Goal: Task Accomplishment & Management: Manage account settings

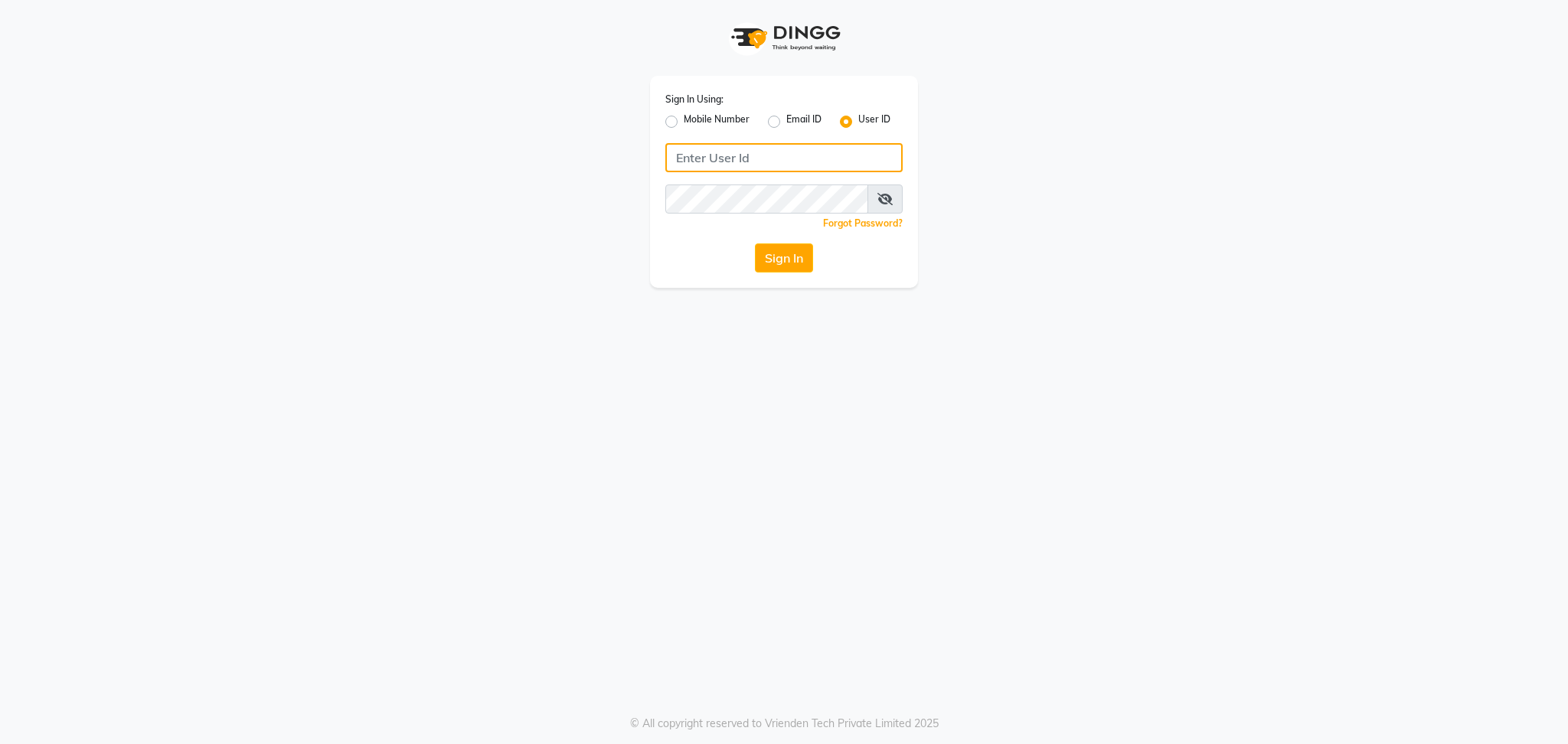
click at [688, 144] on input "Username" at bounding box center [784, 157] width 237 height 29
type input "naturals"
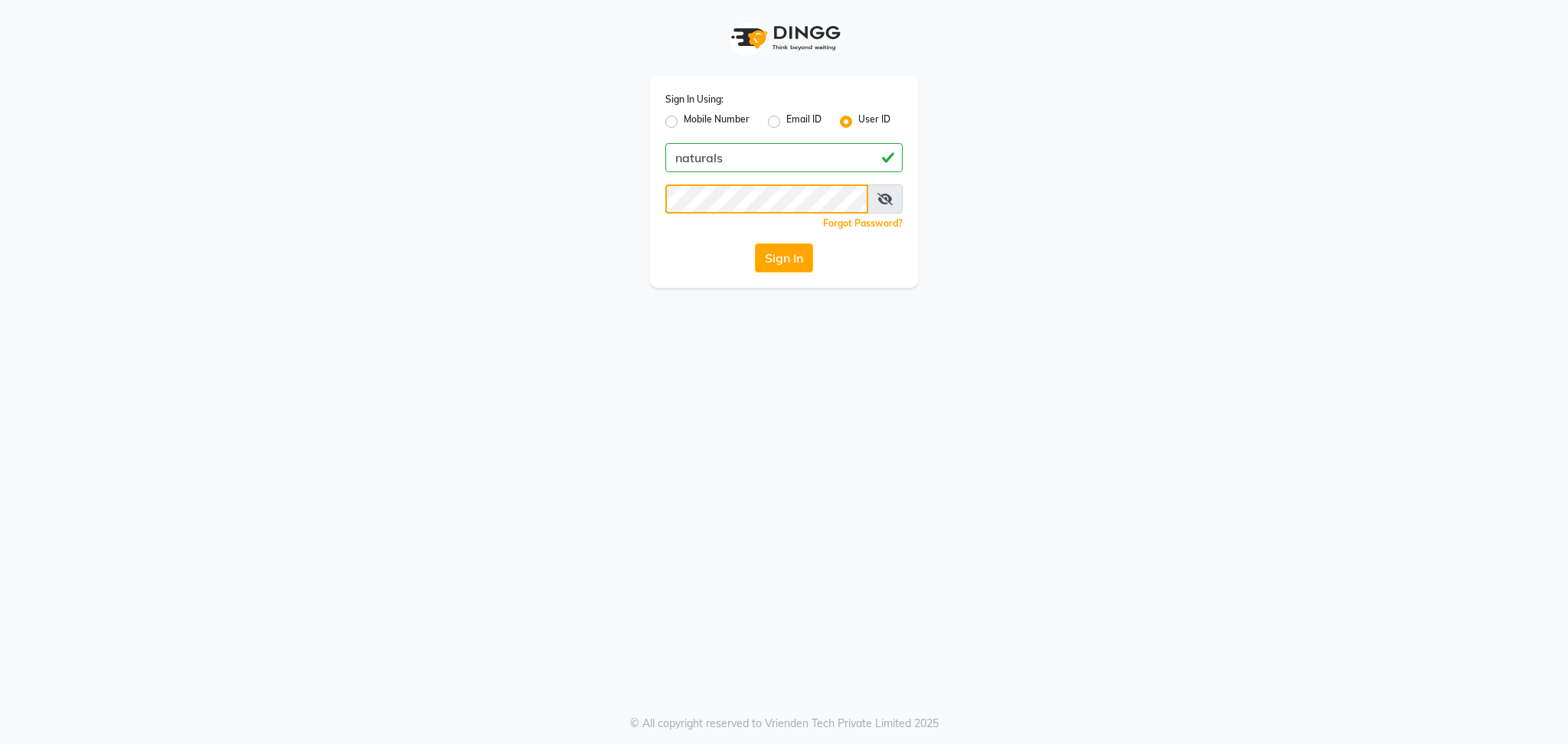
click at [755, 244] on button "Sign In" at bounding box center [784, 258] width 58 height 29
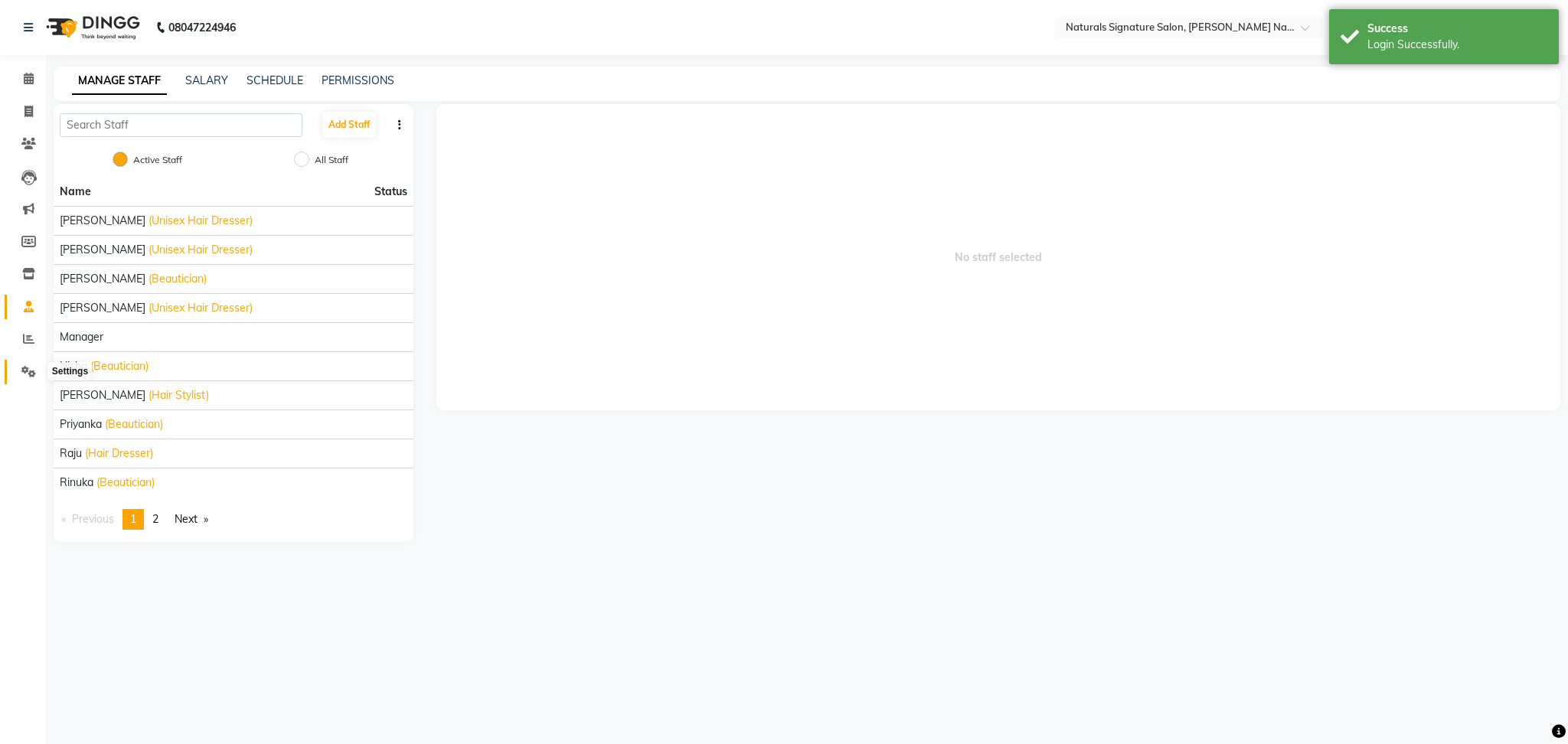
click at [29, 373] on icon at bounding box center [29, 371] width 14 height 11
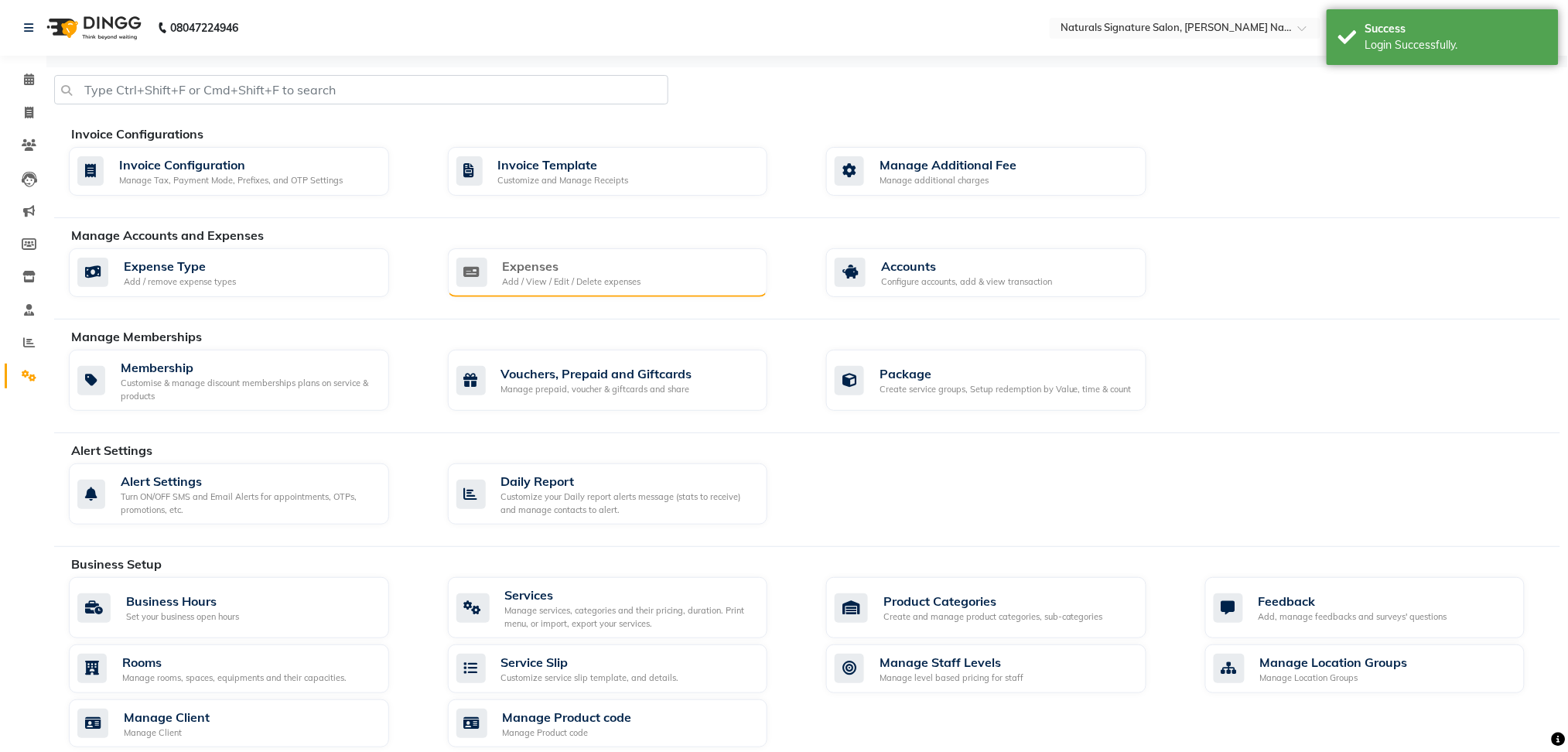
click at [645, 266] on div "Expenses Add / View / Edit / Delete expenses" at bounding box center [606, 273] width 300 height 32
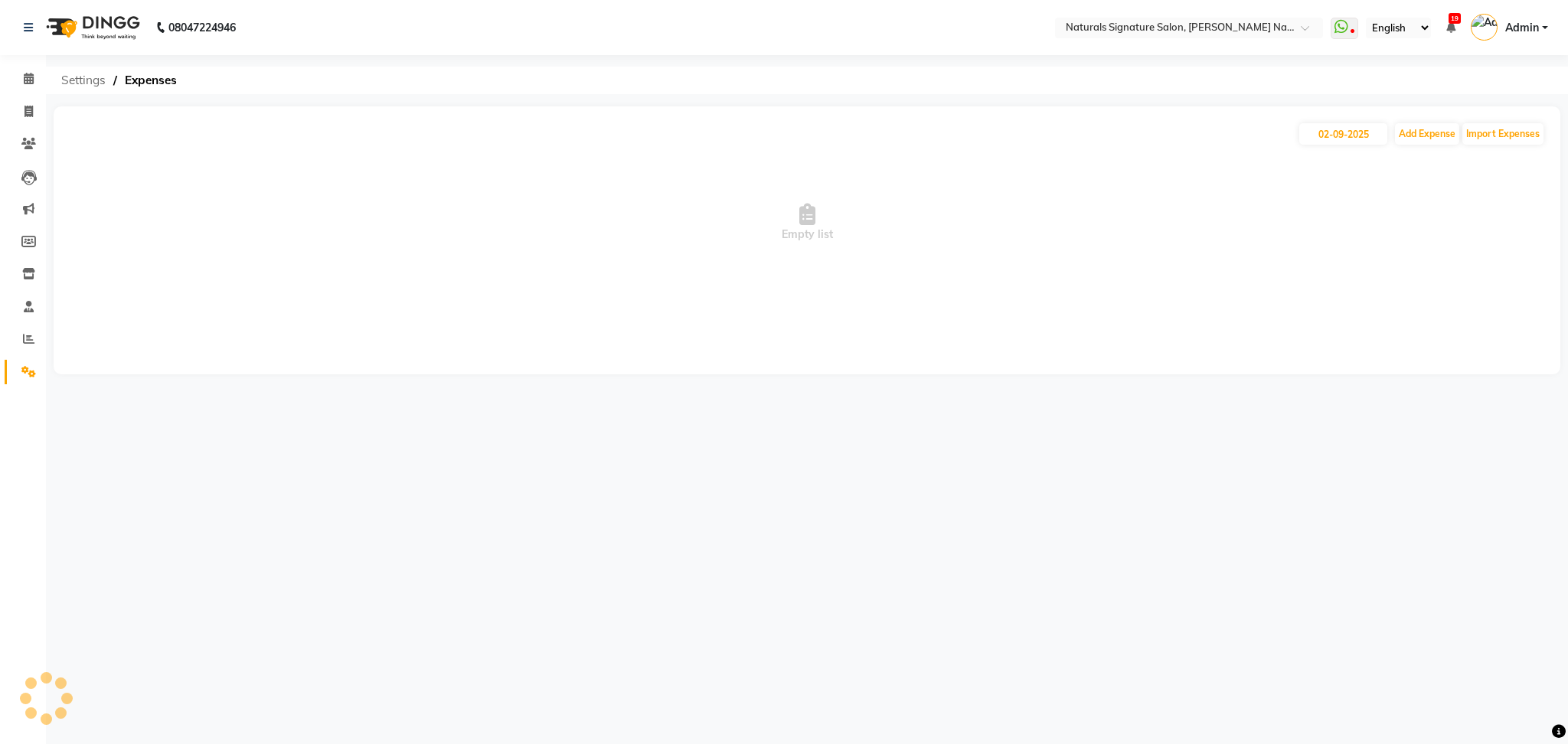
click at [82, 78] on span "Settings" at bounding box center [83, 80] width 59 height 28
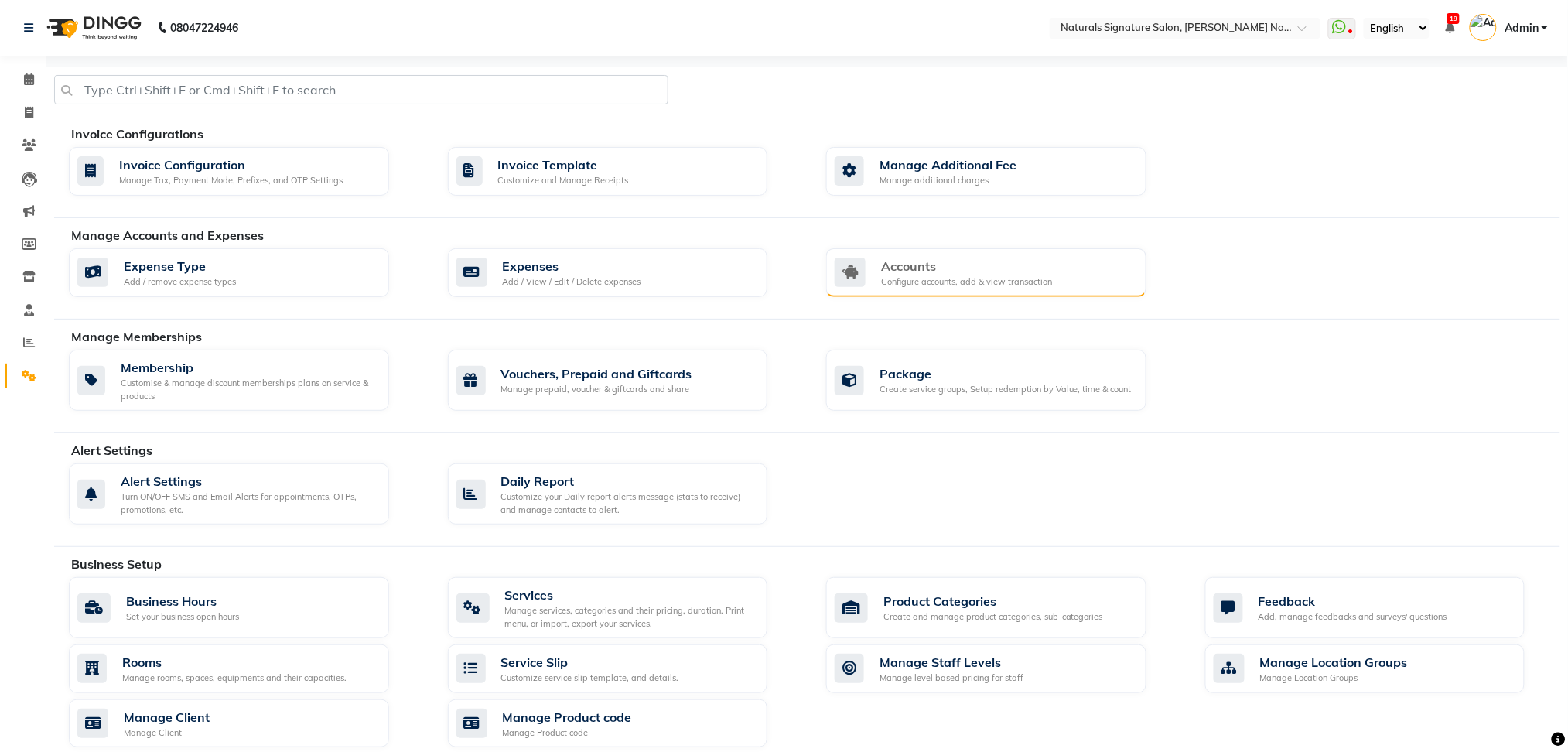
click at [971, 288] on div "Accounts Configure accounts, add & view transaction" at bounding box center [987, 273] width 321 height 50
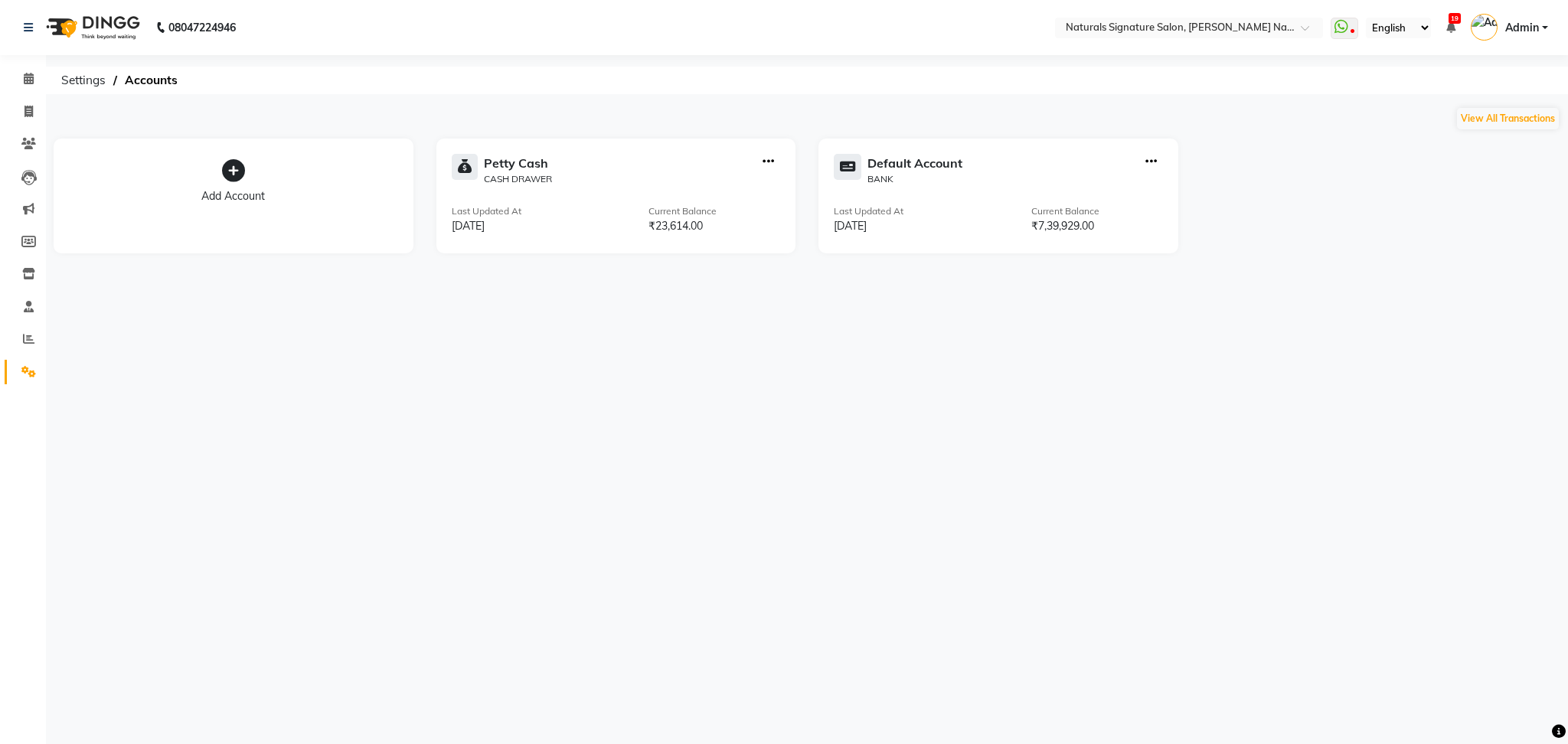
click at [759, 162] on div at bounding box center [769, 170] width 24 height 33
click at [767, 162] on icon "button" at bounding box center [768, 162] width 11 height 1
click at [772, 109] on div "Create Transfer" at bounding box center [769, 110] width 81 height 16
select select "internal transfer"
select select "5122"
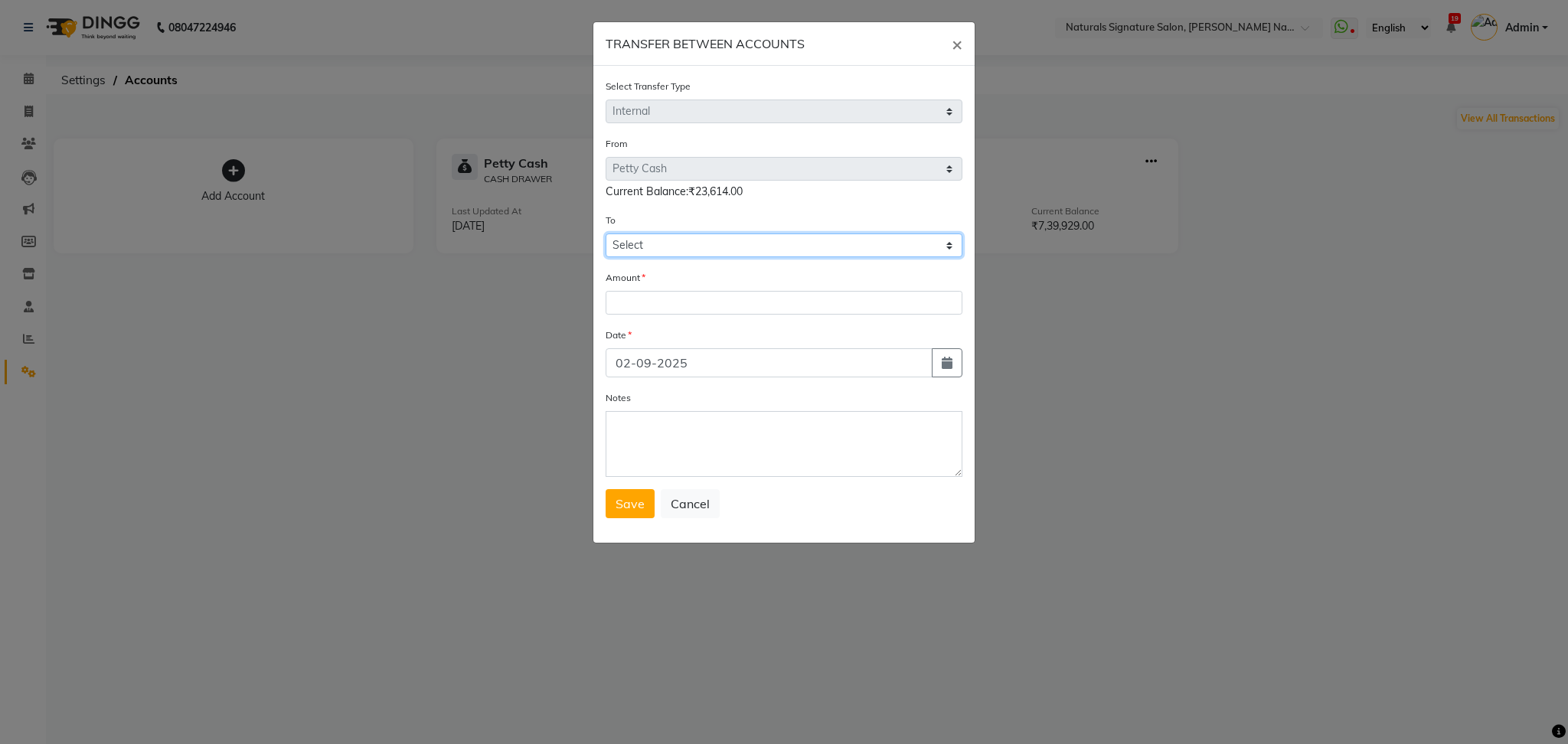
click at [743, 239] on select "Select [PERSON_NAME] Cash Default Account" at bounding box center [784, 245] width 357 height 24
select select "5123"
click at [605, 233] on select "Select [PERSON_NAME] Cash Default Account" at bounding box center [784, 245] width 357 height 24
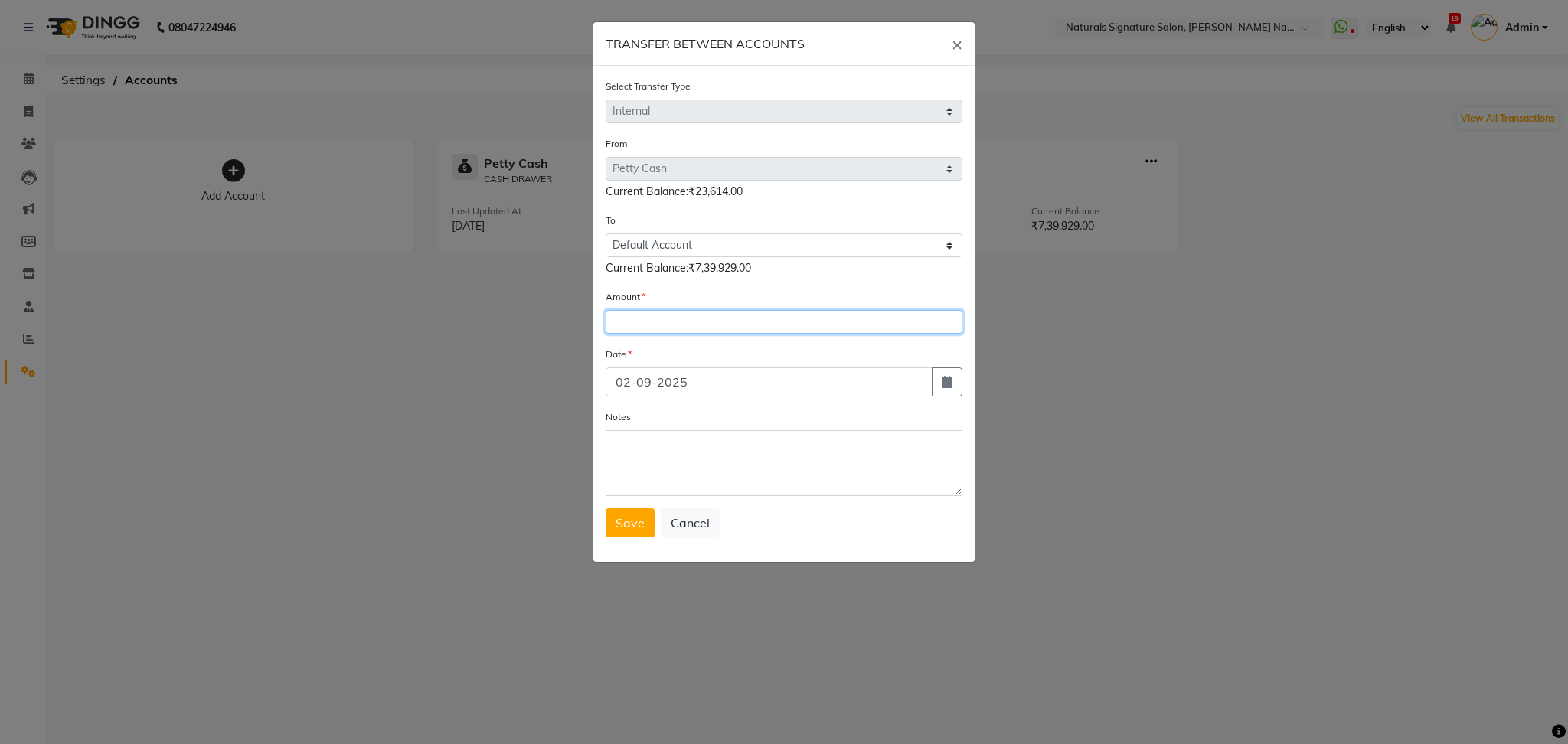
click at [692, 330] on input "number" at bounding box center [784, 322] width 357 height 24
type input "23614"
click at [638, 528] on span "Save" at bounding box center [630, 523] width 29 height 15
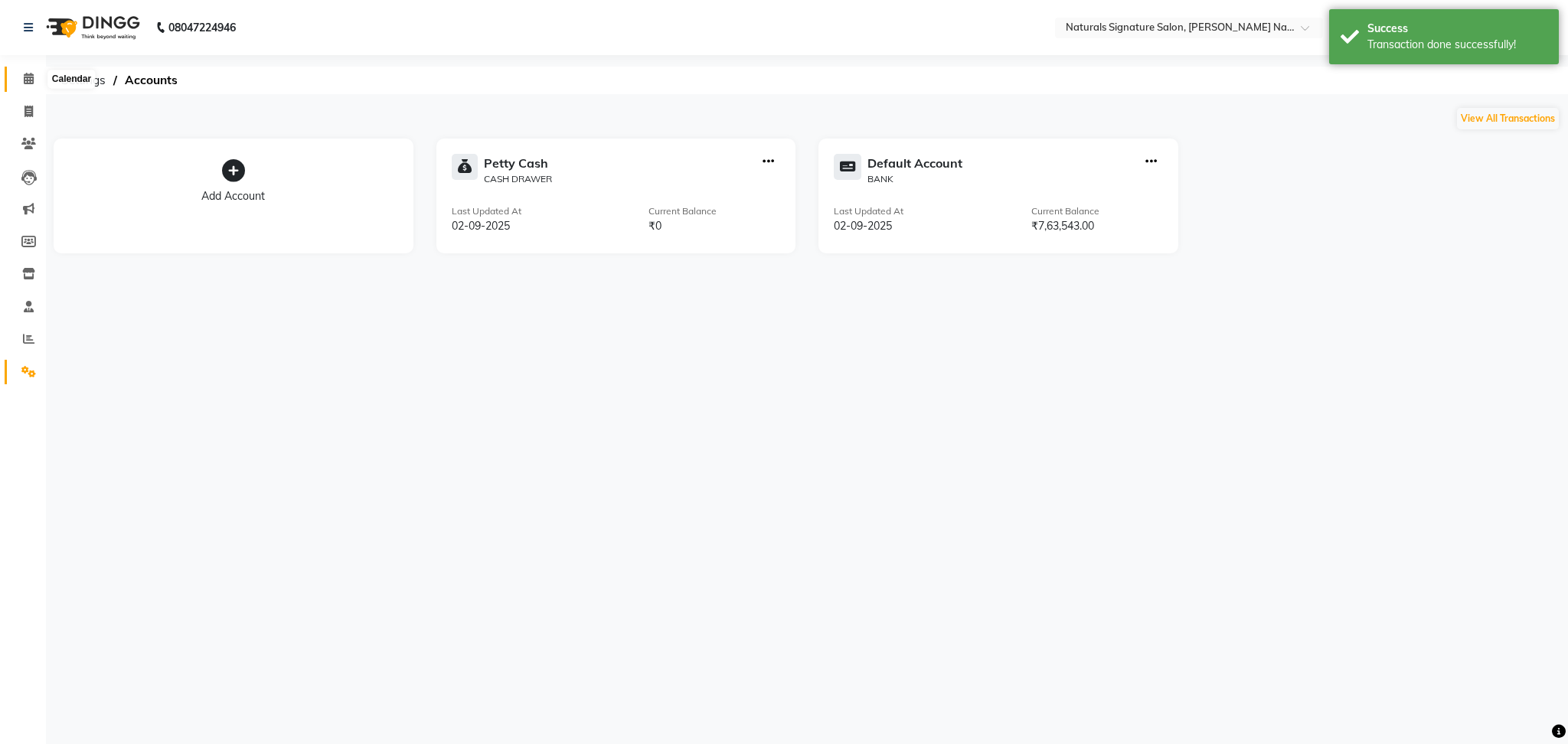
click at [27, 76] on icon at bounding box center [29, 79] width 10 height 11
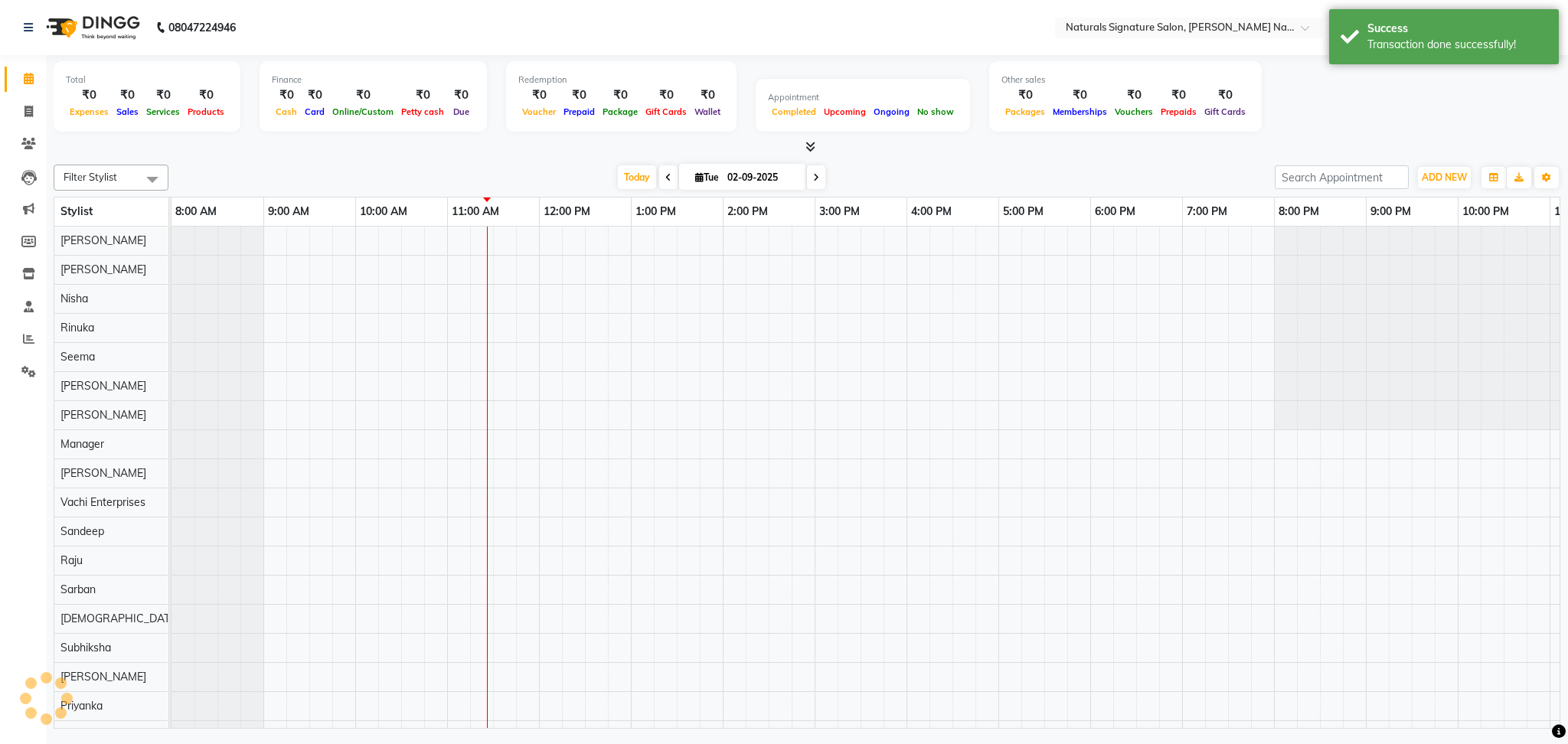
scroll to position [0, 81]
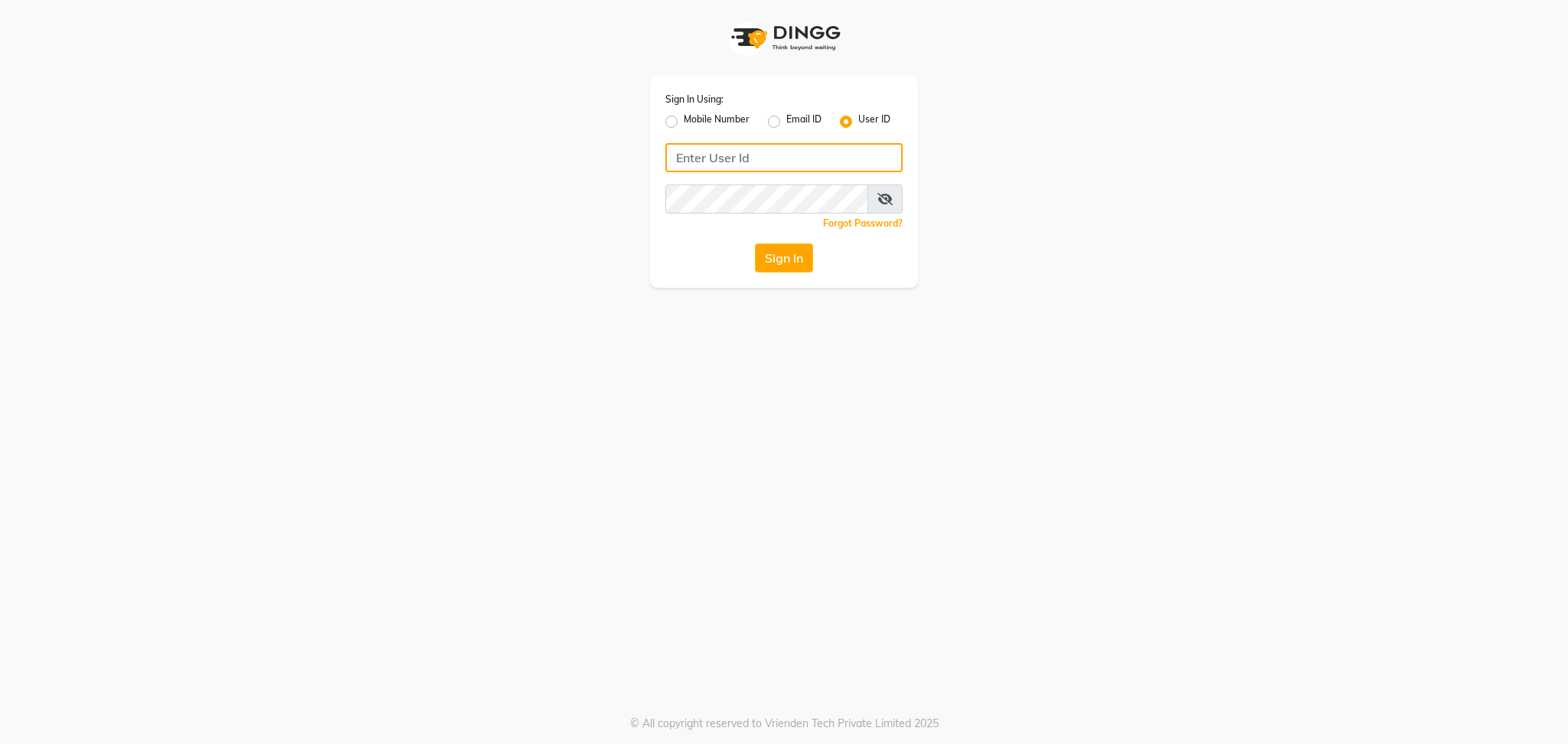
click at [726, 163] on input "Username" at bounding box center [784, 157] width 237 height 29
type input "evitas"
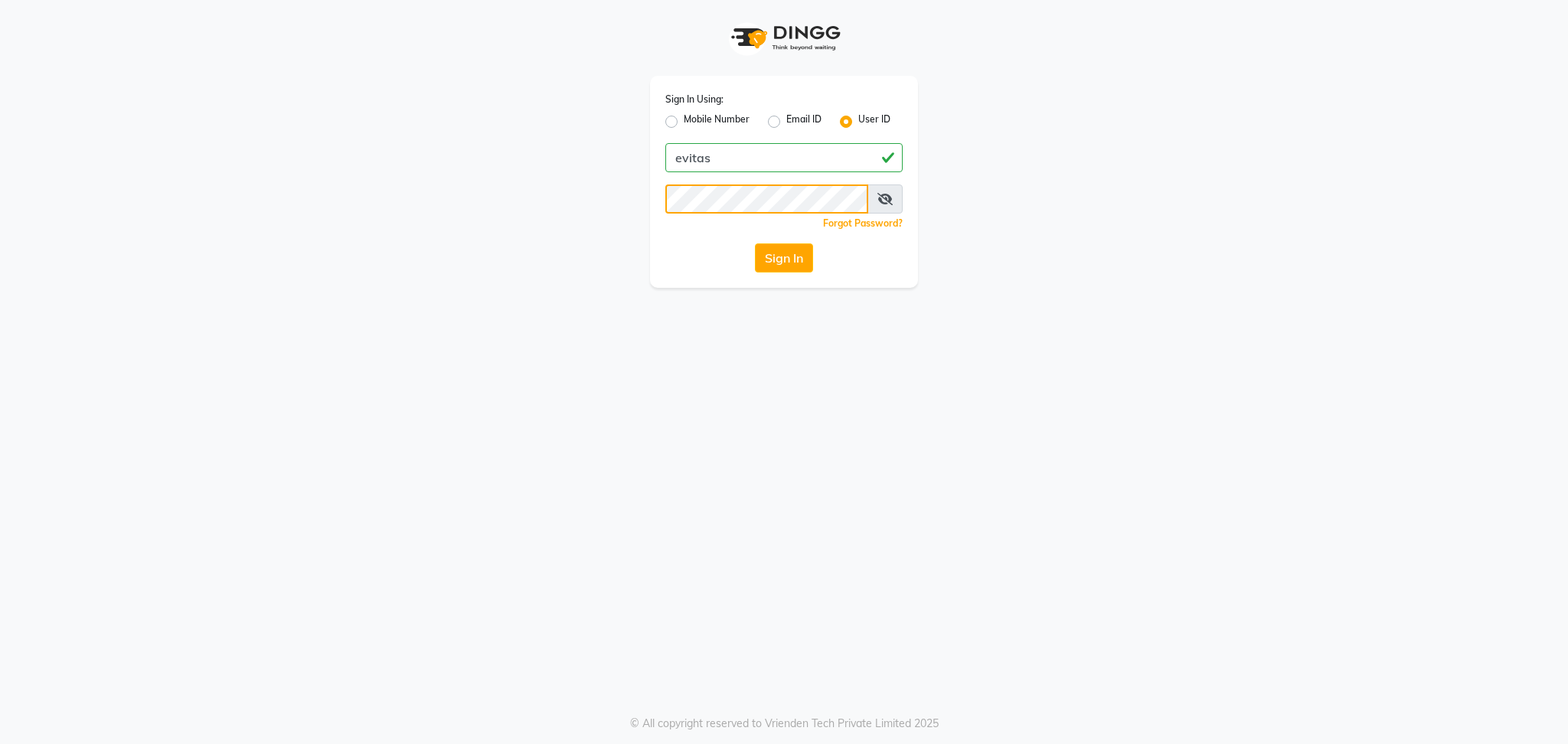
click at [755, 244] on button "Sign In" at bounding box center [784, 258] width 58 height 29
